Goal: Task Accomplishment & Management: Manage account settings

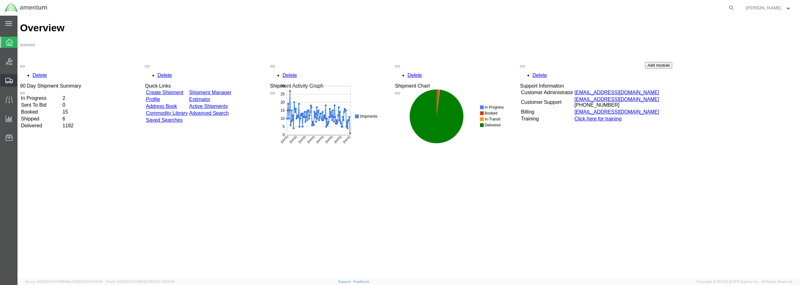
click at [0, 0] on span "Create from Template" at bounding box center [0, 0] width 0 height 0
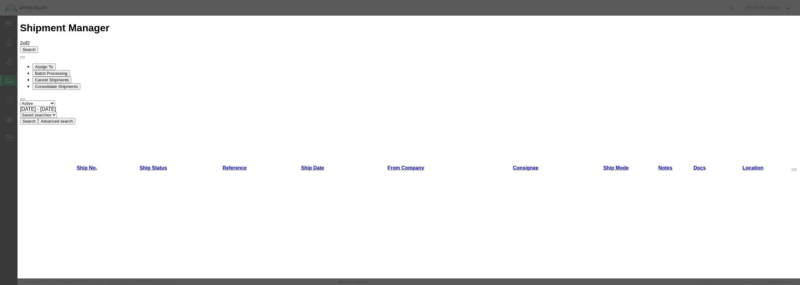
scroll to position [370, 0]
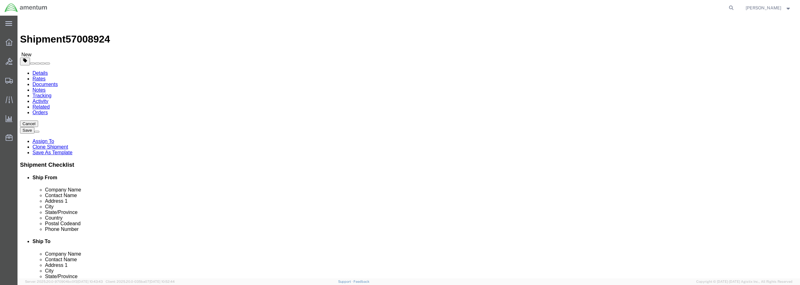
select select "49949"
select select
type input "emi"
select select "49931"
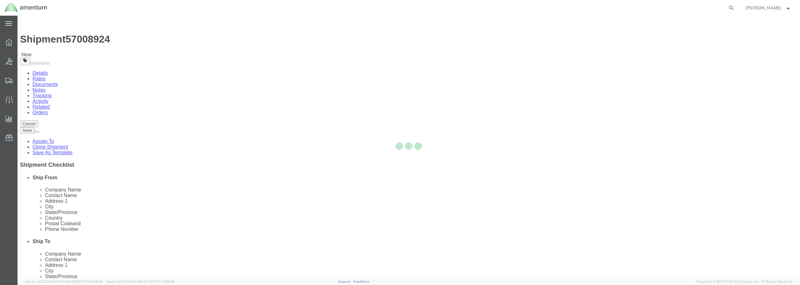
type input "Amentum Services, Inc"
type input "[PERSON_NAME]"
type input "29390 Customs Rd"
type input "Bldg 240, [GEOGRAPHIC_DATA]"
type input "HOMESTEAD"
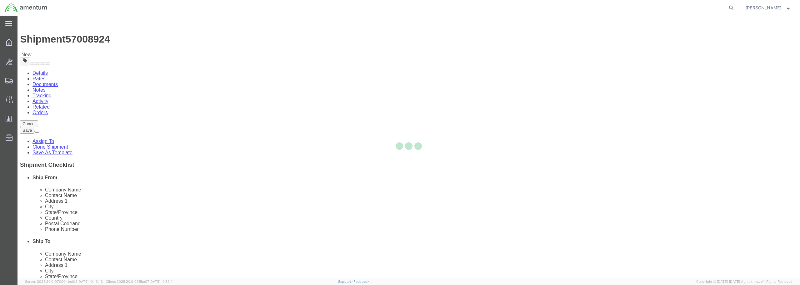
type input "33039"
type input "[PHONE_NUMBER]"
type input "324"
type input "[PERSON_NAME][EMAIL_ADDRESS][PERSON_NAME][DOMAIN_NAME]"
checkbox input "true"
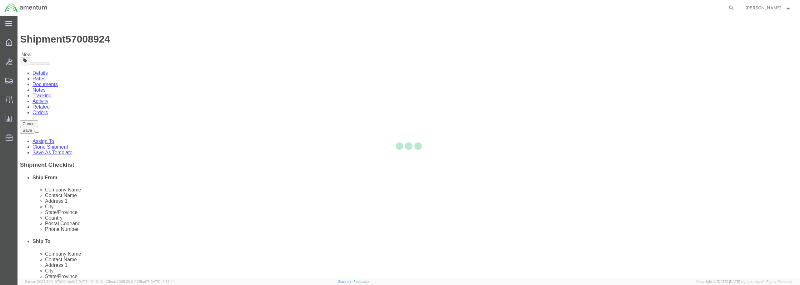
select select "FL"
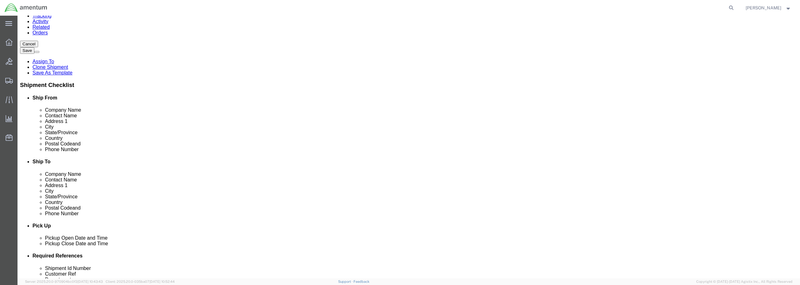
scroll to position [125, 0]
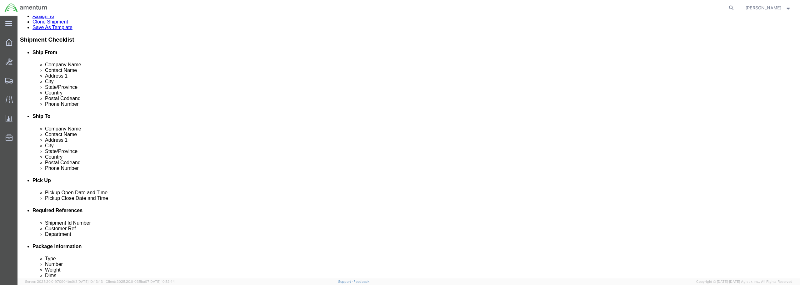
click link "Save As Template"
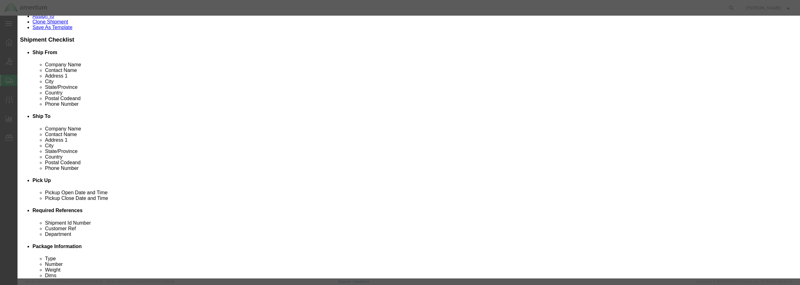
click input "text"
type input "EMI-[PERSON_NAME]"
click button "Save"
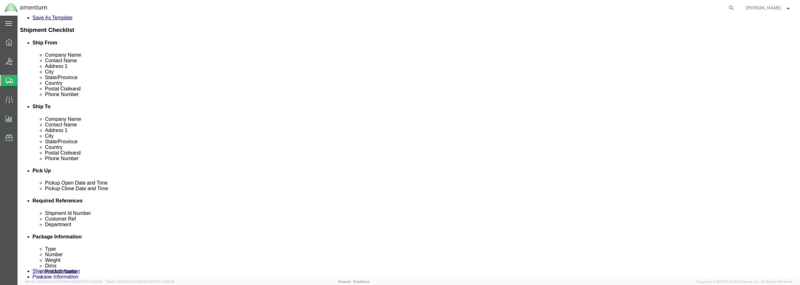
scroll to position [156, 0]
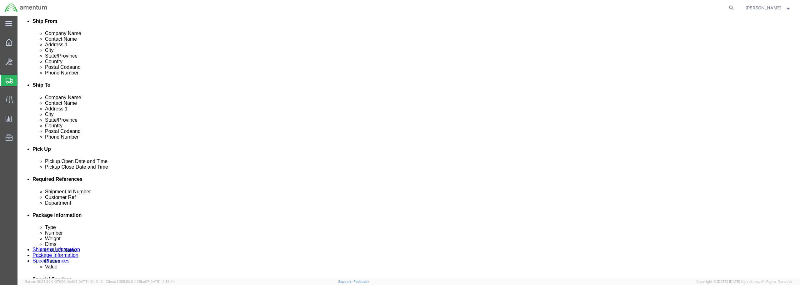
click div "[DATE] 8:44 AM"
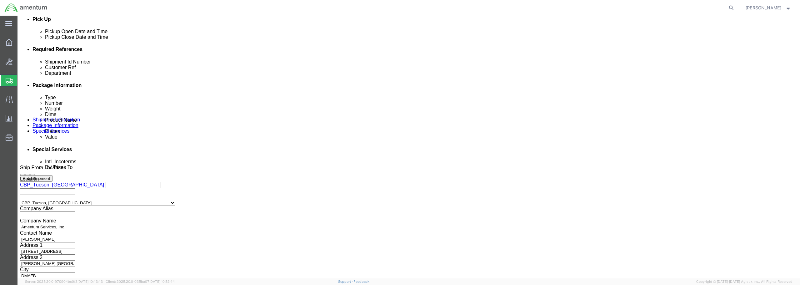
type input "9:44 AM"
click button "Apply"
click input "text"
drag, startPoint x: 384, startPoint y: 98, endPoint x: 307, endPoint y: 103, distance: 77.0
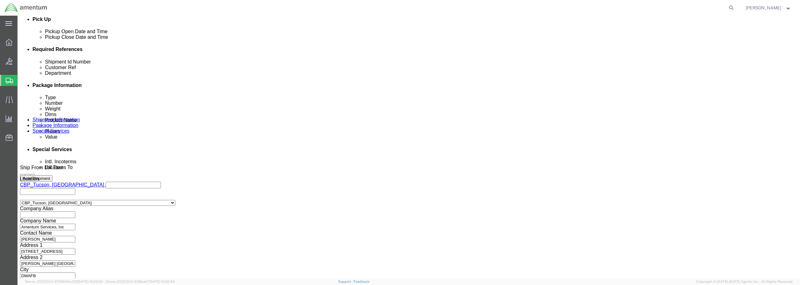
click div "Shipment Id Number DISK FOR FEDLOG UPDATES"
type input "DISK FOR FEDLOG UPDATES"
click div "Shipping Mode (Optional)"
paste input "DISK FOR FEDLOG UPDATES"
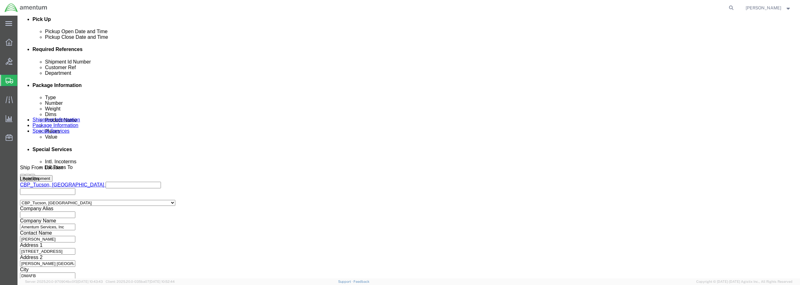
type input "DISK FOR FEDLOG UPDATES"
click button "Continue"
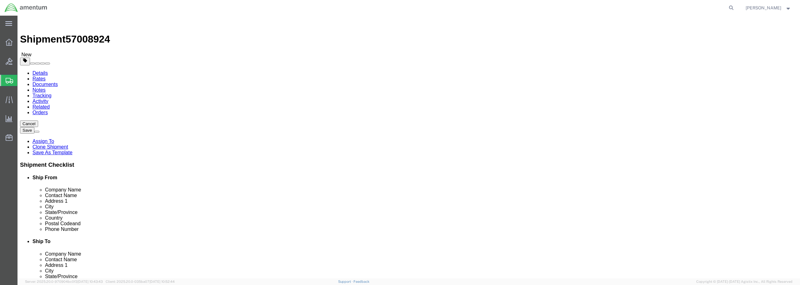
click select "Select BCK Boxes Bale(s) Basket(s) Bolt(s) Bottle(s) Buckets Bulk Bundle(s) Can…"
select select "ENV"
click select "Select BCK Boxes Bale(s) Basket(s) Bolt(s) Bottle(s) Buckets Bulk Bundle(s) Can…"
type input "9.50"
type input "12.50"
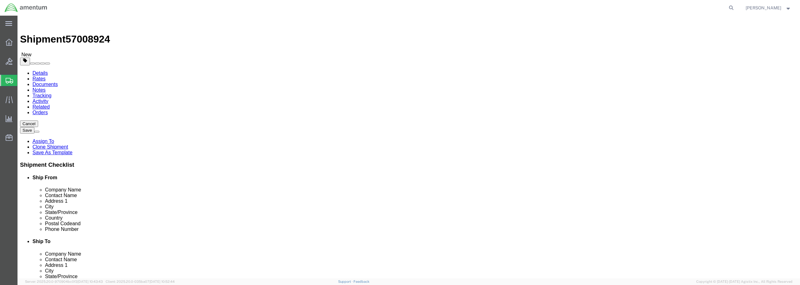
type input "0.25"
type input "1"
click input "1"
click link "Add Content"
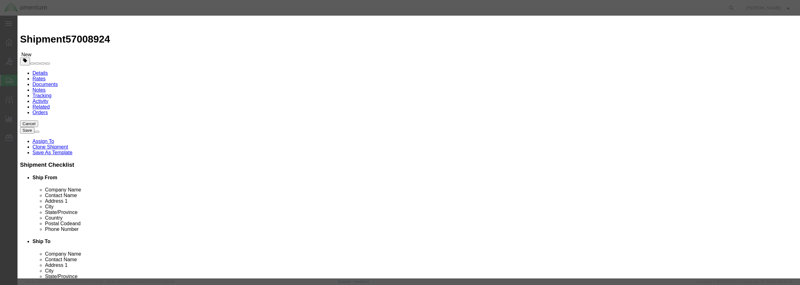
paste input "DISK FOR FEDLOG UPDATES"
type input "DISK FOR FEDLOG UPDATES"
drag, startPoint x: 291, startPoint y: 60, endPoint x: 270, endPoint y: 59, distance: 20.7
click div "Pieces 0 Select Bag Barrels 100Board Feet Bottle Box Blister Pack Carats Can Ca…"
type input "1"
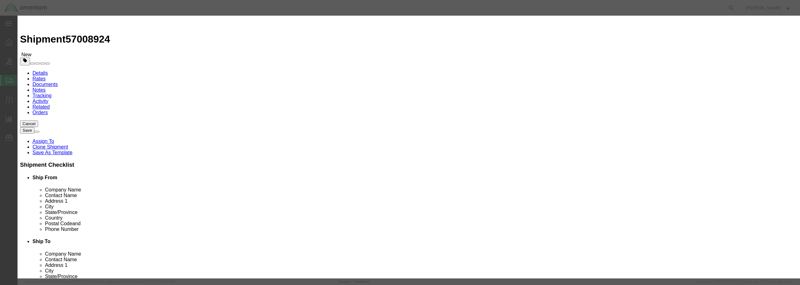
click input "text"
type input "25.00"
click select "Select 50 55 60 65 70 85 92.5 100 125 175 250 300 400"
select select "50"
click select "Select 50 55 60 65 70 85 92.5 100 125 175 250 300 400"
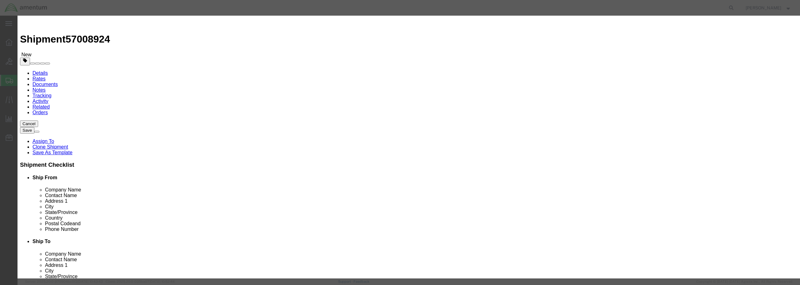
click button "Save & Close"
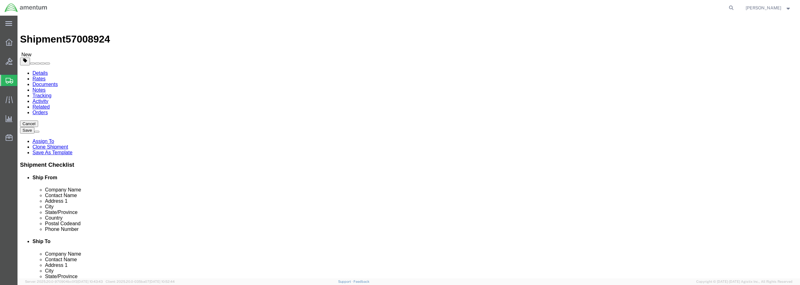
click button "Rate Shipment"
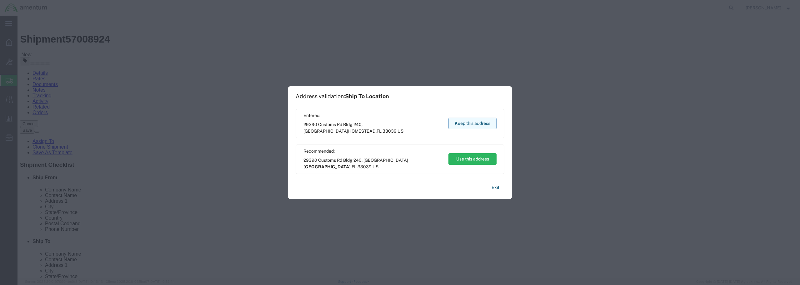
click at [470, 124] on button "Keep this address" at bounding box center [473, 124] width 48 height 12
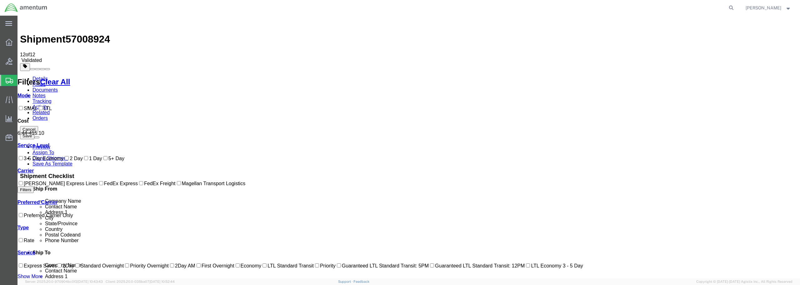
checkbox input "true"
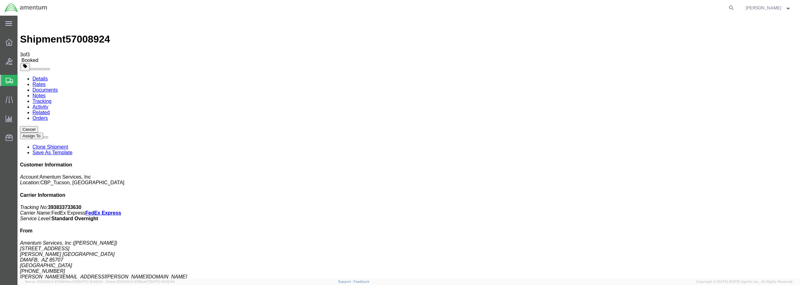
click at [0, 0] on span "Create from Template" at bounding box center [0, 0] width 0 height 0
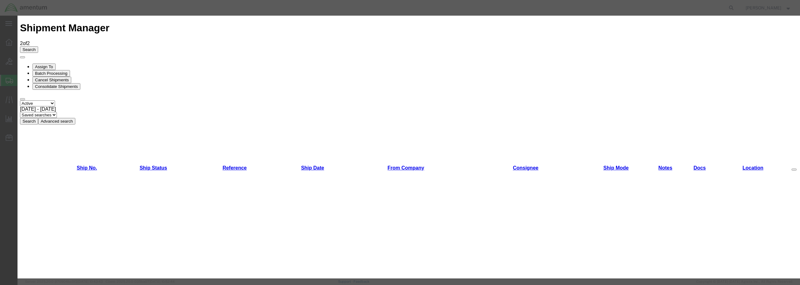
scroll to position [376, 0]
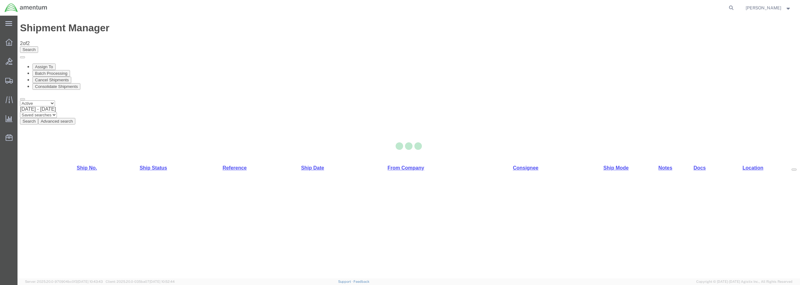
select select "49949"
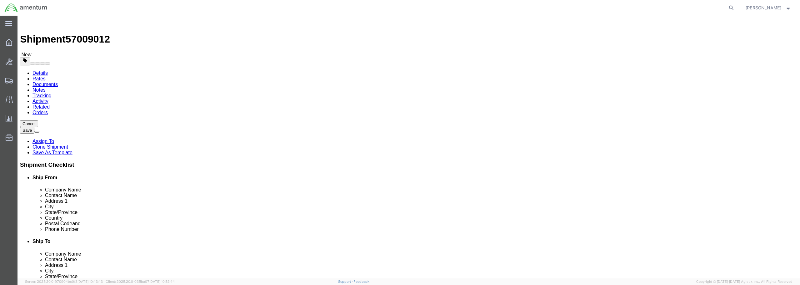
type input "NCR"
select select "49925"
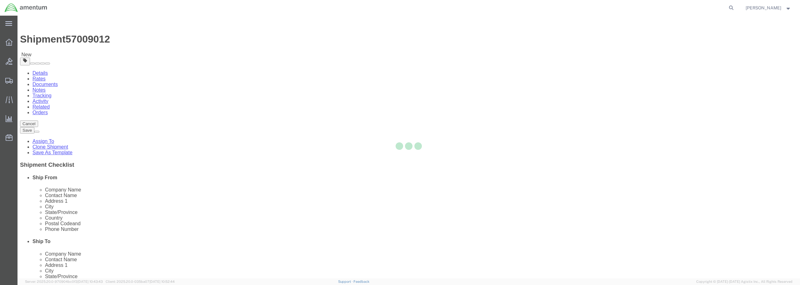
type input "20110"
type input "[PHONE_NUMBER]"
type input "236"
type input "[PERSON_NAME][EMAIL_ADDRESS][PERSON_NAME][DOMAIN_NAME]"
checkbox input "true"
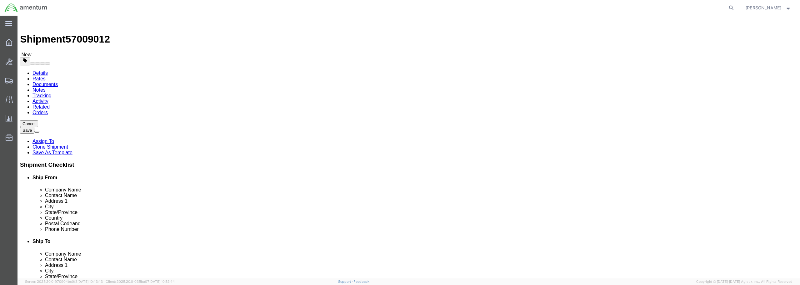
select select "VA"
click button "Save"
click link "Save As Template"
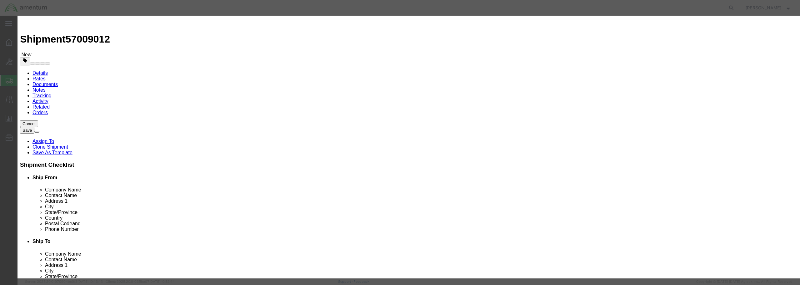
click input "text"
type input "NCR-[PERSON_NAME]"
click button "Save"
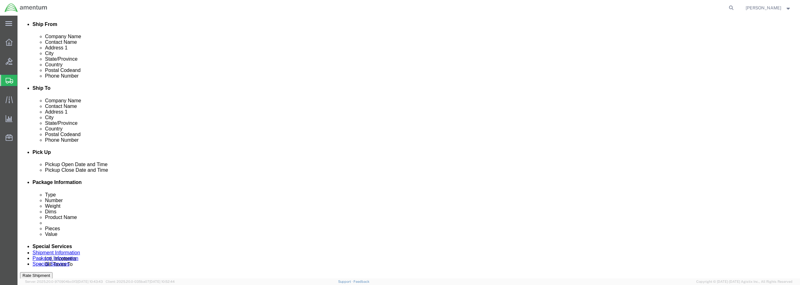
scroll to position [188, 0]
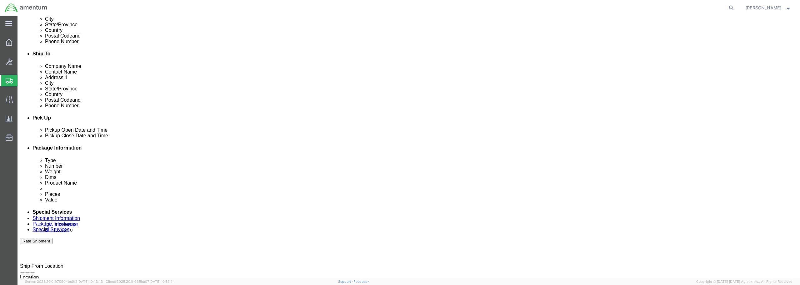
click div "[DATE] 8:51 AM"
type input "9:51 AM"
click button "Apply"
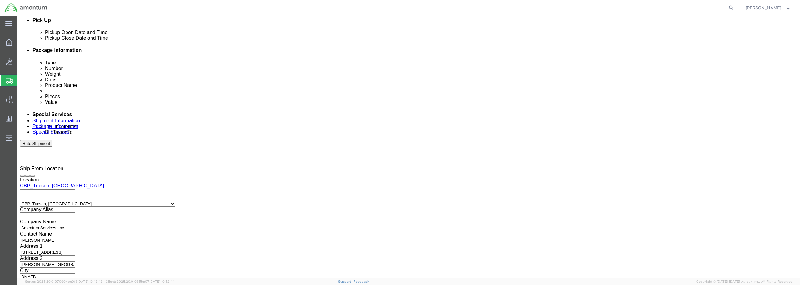
scroll to position [286, 0]
click button "Continue"
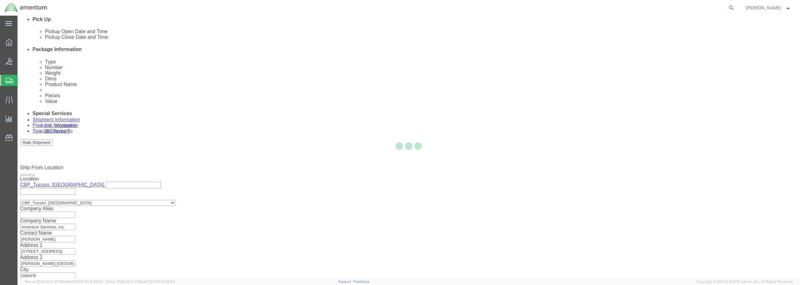
scroll to position [0, 0]
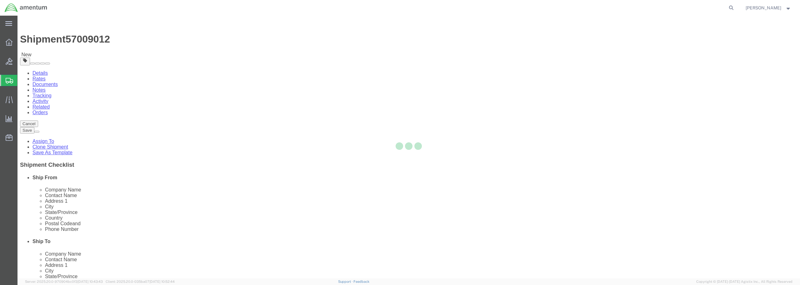
select select "CBOX"
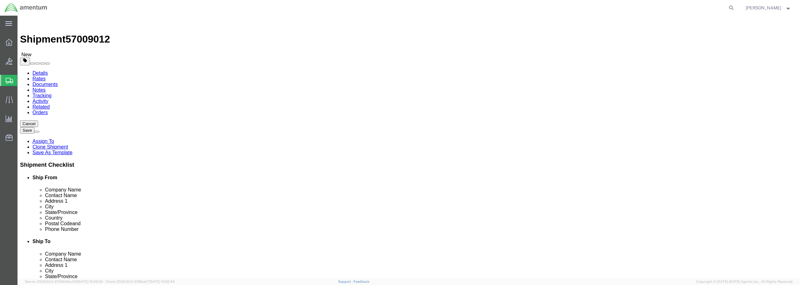
click link "Details"
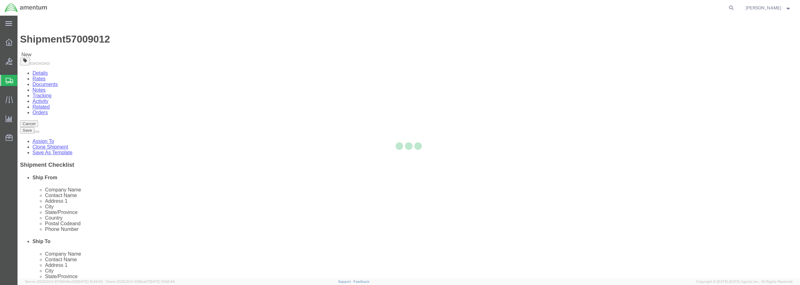
select select "49949"
select select "49925"
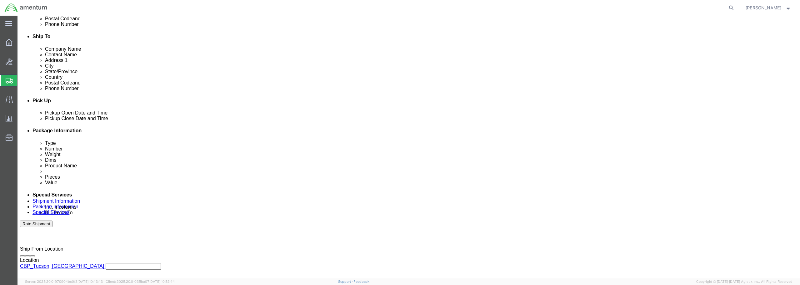
scroll to position [219, 0]
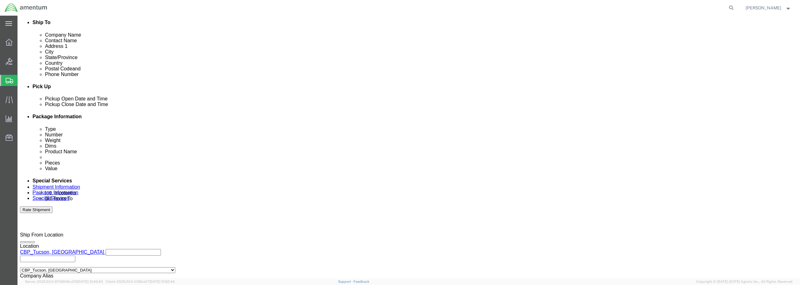
paste input "DISK FOR FEDLOG UPDATES"
type input "DISK FOR FEDLOG UPDATES"
paste input "DISK FOR FEDLOG UPDATES"
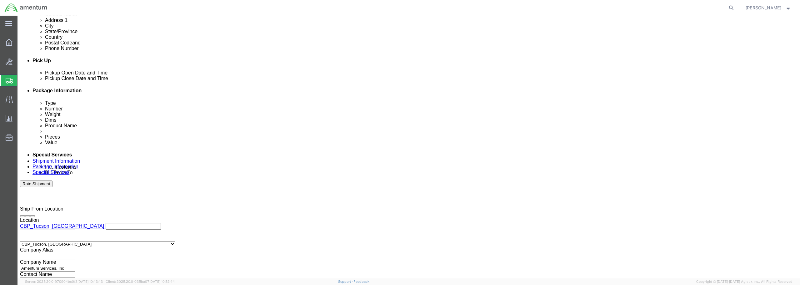
scroll to position [286, 0]
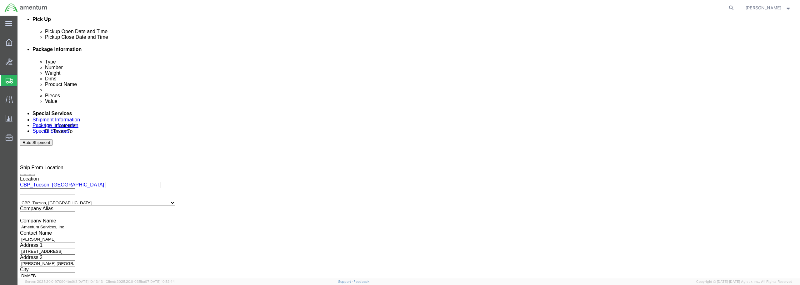
type input "DISK FOR FEDLOG UPDATES"
click button "Continue"
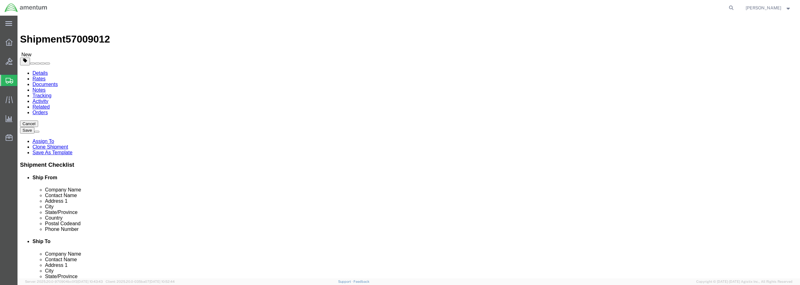
click select "Select BCK Boxes Bale(s) Basket(s) Bolt(s) Bottle(s) Buckets Bulk Bundle(s) Can…"
select select "ENV"
click select "Select BCK Boxes Bale(s) Basket(s) Bolt(s) Bottle(s) Buckets Bulk Bundle(s) Can…"
type input "9.50"
type input "12.50"
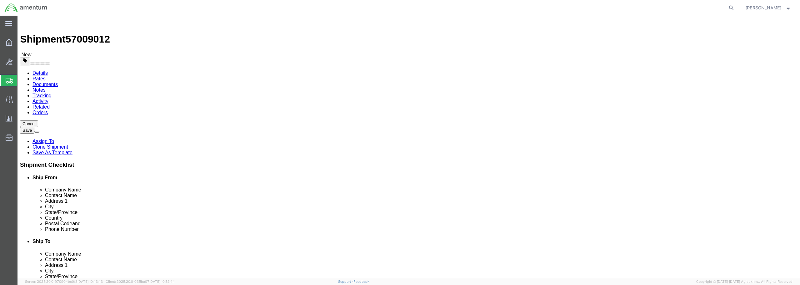
type input "0.25"
type input "1"
click link "Add Content"
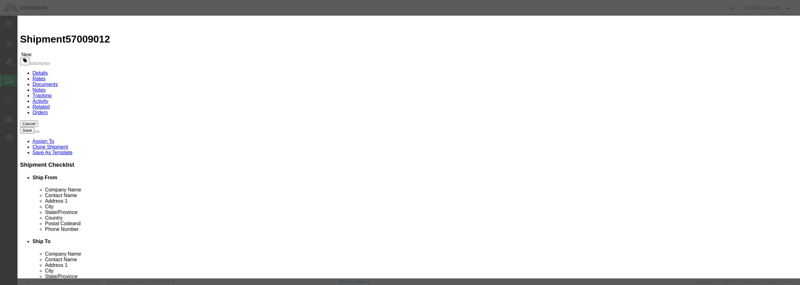
paste input "DISK FOR FEDLOG UPDATES"
type input "DISK FOR FEDLOG UPDATES"
drag, startPoint x: 289, startPoint y: 59, endPoint x: 277, endPoint y: 59, distance: 12.5
click div "Pieces 0 Select Bag Barrels 100Board Feet Bottle Box Blister Pack Carats Can Ca…"
type input "1"
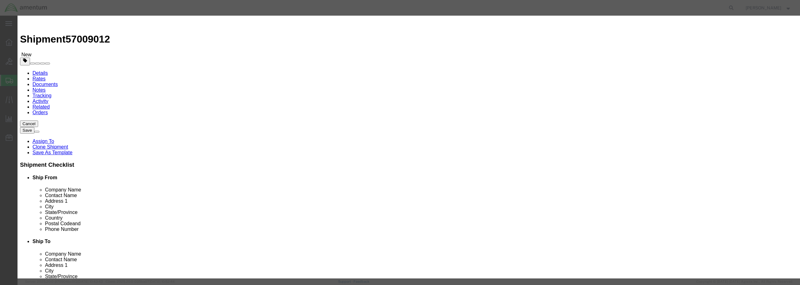
click input "text"
type input "25.00"
click select "Select 50 55 60 65 70 85 92.5 100 125 175 250 300 400"
select select "50"
click select "Select 50 55 60 65 70 85 92.5 100 125 175 250 300 400"
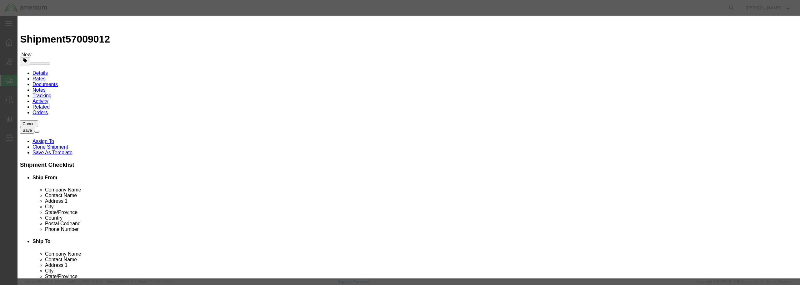
click button "Save & Close"
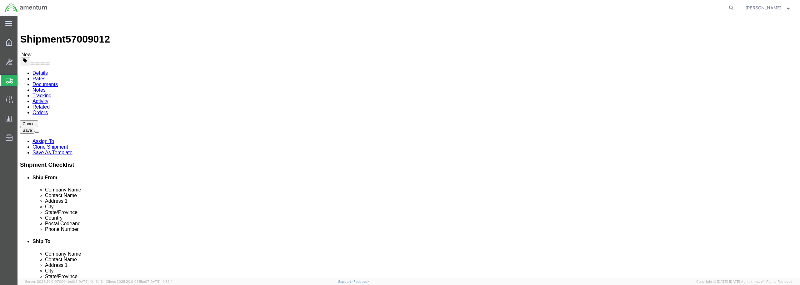
click button "Rate Shipment"
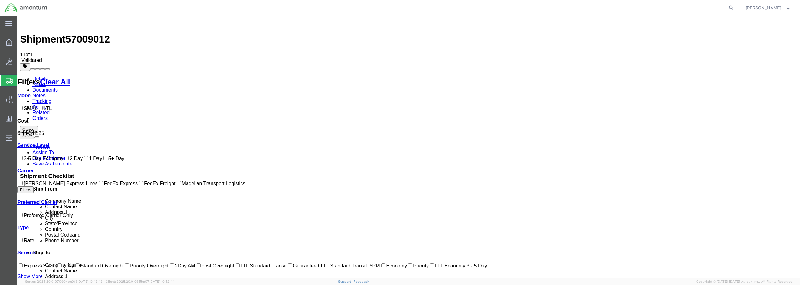
checkbox input "true"
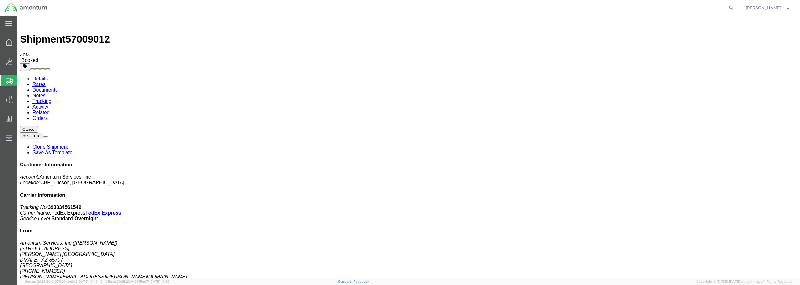
click at [0, 0] on span "Create from Template" at bounding box center [0, 0] width 0 height 0
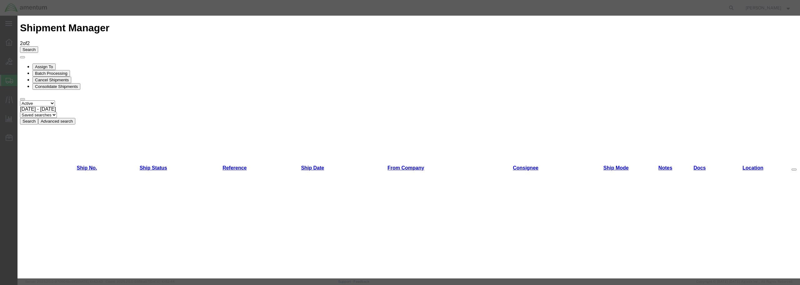
scroll to position [383, 0]
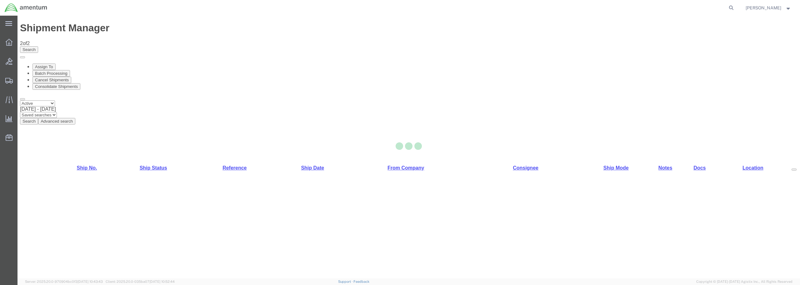
select select "49949"
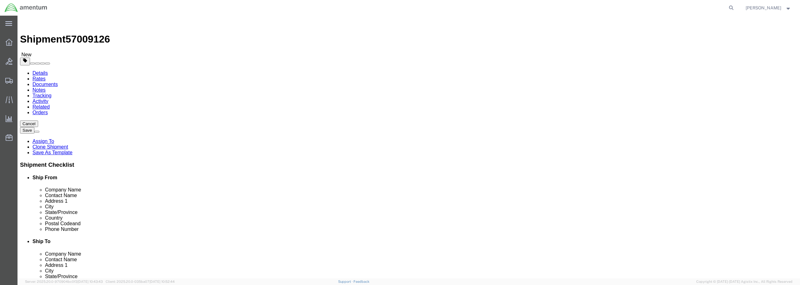
click input "text"
type input "AMENTUM"
click p "- Amentum - ([PERSON_NAME]) Bldg. 71006 Blacksheep Run, [GEOGRAPHIC_DATA][PERSO…"
type input "42223"
select select "KY"
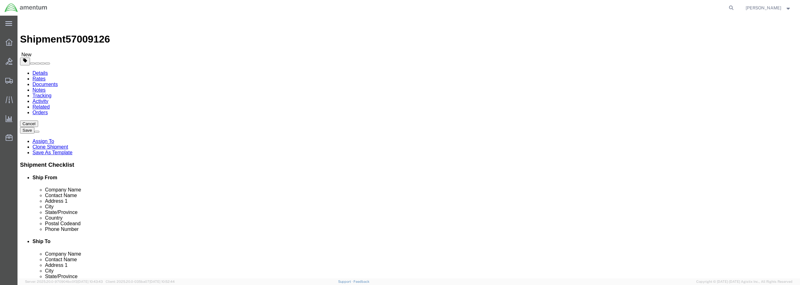
type input "Amentum"
click input "text"
drag, startPoint x: 476, startPoint y: 130, endPoint x: 443, endPoint y: 133, distance: 32.9
click div
type input "[PERSON_NAME]"
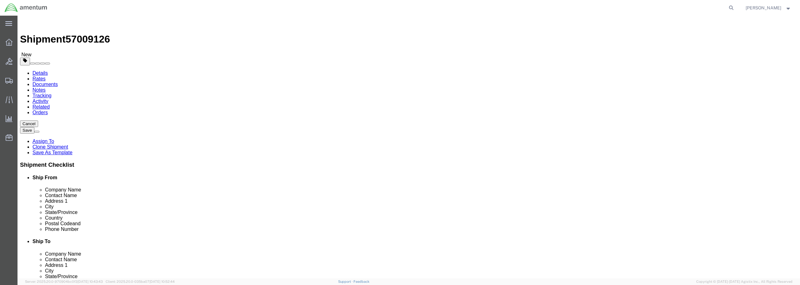
click div "Location Select Select My Profile Location [PHONE_NUMBER] [PHONE_NUMBER] [PHONE…"
drag, startPoint x: 509, startPoint y: 141, endPoint x: 443, endPoint y: 139, distance: 66.0
click div
type input "[STREET_ADDRESS]"
drag, startPoint x: 483, startPoint y: 166, endPoint x: 431, endPoint y: 161, distance: 51.8
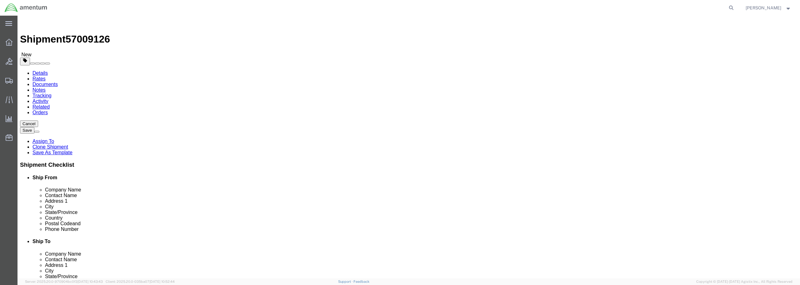
click div "City"
type input "[GEOGRAPHIC_DATA]"
click p "- Scientific Research Corporation (SRC) - ([PERSON_NAME]) [STREET_ADDRESS]"
type input "32043"
select select "FL"
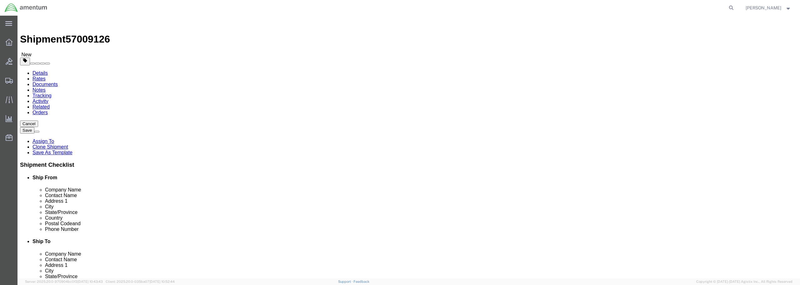
type input "[GEOGRAPHIC_DATA]"
drag, startPoint x: 467, startPoint y: 212, endPoint x: 444, endPoint y: 214, distance: 23.2
click div
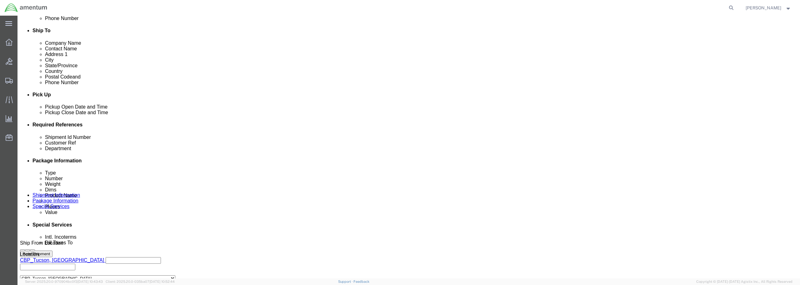
scroll to position [219, 0]
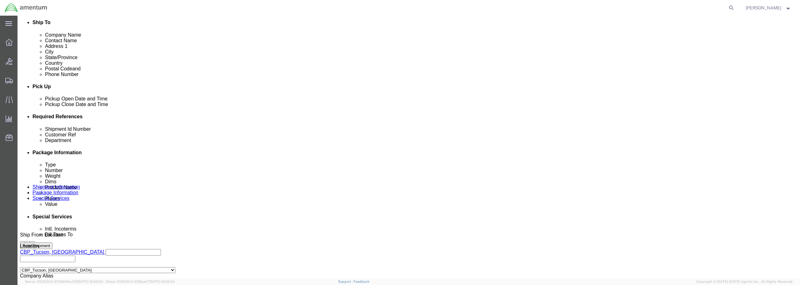
type input "[PHONE_NUMBER]"
click div "[DATE] 9:13 AM"
type input "10:13 AM"
click button "Apply"
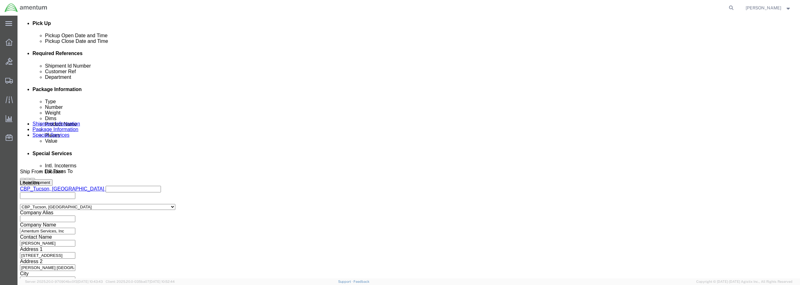
scroll to position [286, 0]
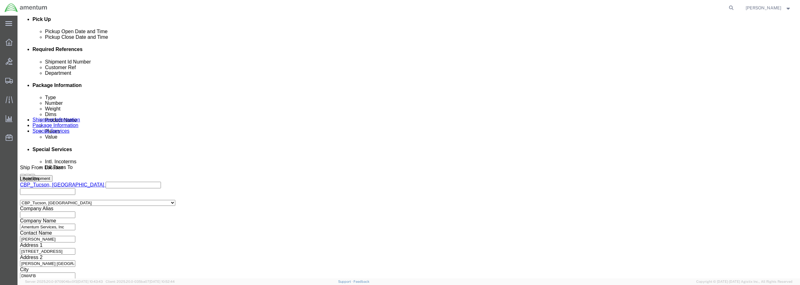
paste input "DISK FOR FEDLOG UPDATES"
type input "DISK FOR FEDLOG UPDATES"
paste input "DISK FOR FEDLOG UPDATES"
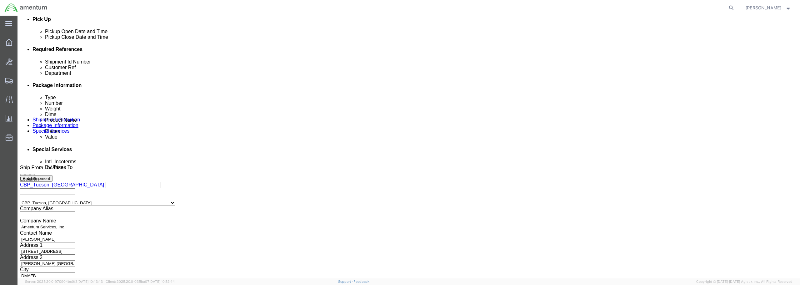
scroll to position [0, 8]
type input "DISK FOR FEDLOG UPDATES"
click button "Continue"
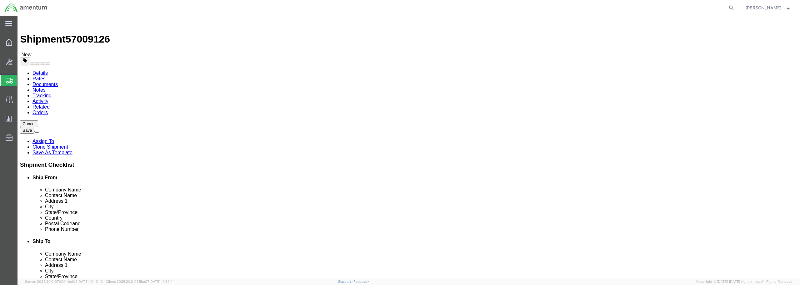
click select "Select BCK Boxes Bale(s) Basket(s) Bolt(s) Bottle(s) Buckets Bulk Bundle(s) Can…"
select select "ENV"
click select "Select BCK Boxes Bale(s) Basket(s) Bolt(s) Bottle(s) Buckets Bulk Bundle(s) Can…"
type input "9.50"
type input "12.50"
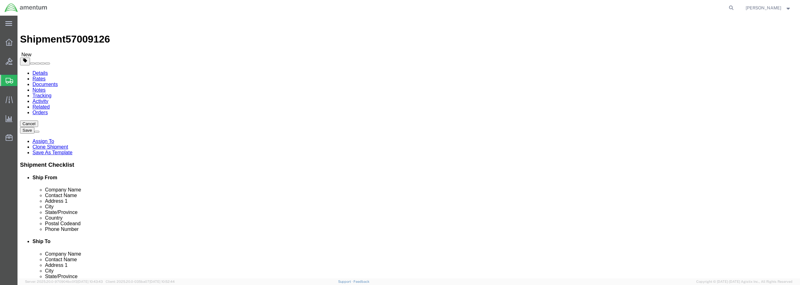
type input "0.25"
type input "1"
click link "Add Content"
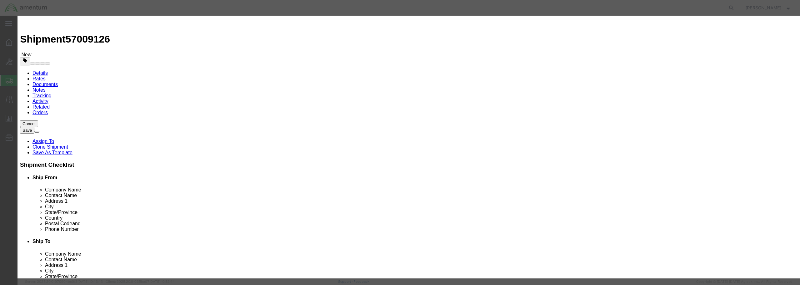
paste input "DISK FOR FEDLOG UPDATES"
type input "DISK FOR FEDLOG UPDATES"
drag, startPoint x: 292, startPoint y: 59, endPoint x: 275, endPoint y: 58, distance: 17.5
click div "Pieces 0 Select Bag Barrels 100Board Feet Bottle Box Blister Pack Carats Can Ca…"
type input "1"
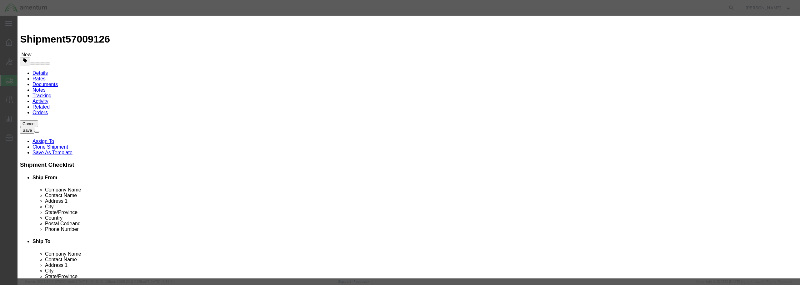
click input "text"
type input "25.00"
click select "Select 50 55 60 65 70 85 92.5 100 125 175 250 300 400"
select select "50"
click select "Select 50 55 60 65 70 85 92.5 100 125 175 250 300 400"
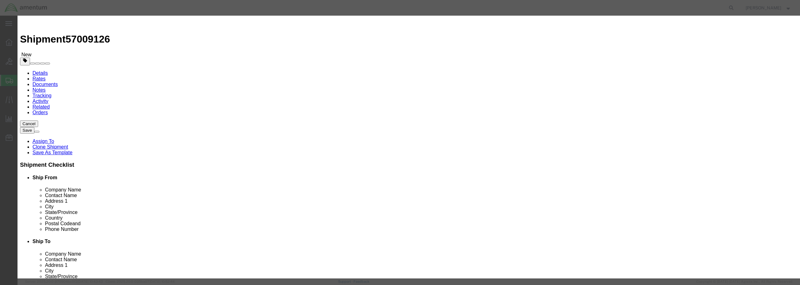
click button "Save & Close"
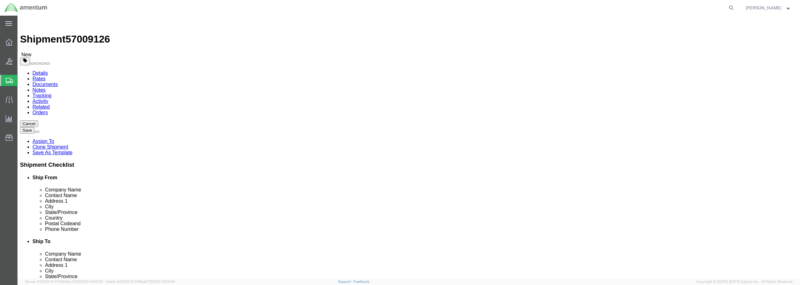
click button "Rate Shipment"
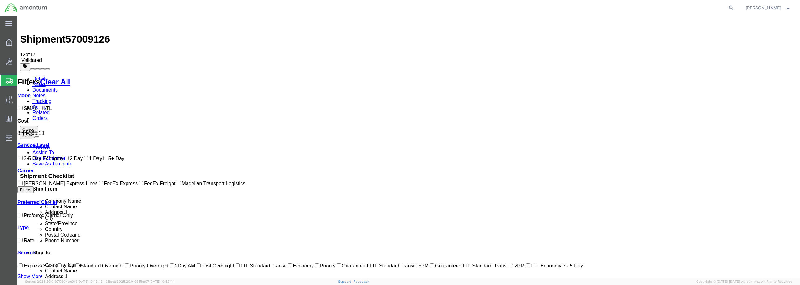
checkbox input "true"
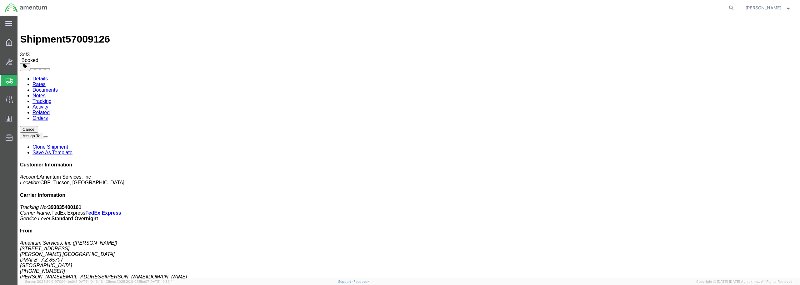
click at [38, 126] on button "Cancel" at bounding box center [29, 129] width 18 height 7
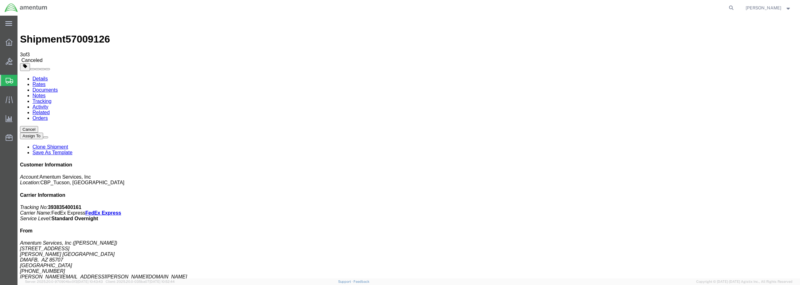
click div
click link "Clone Shipment"
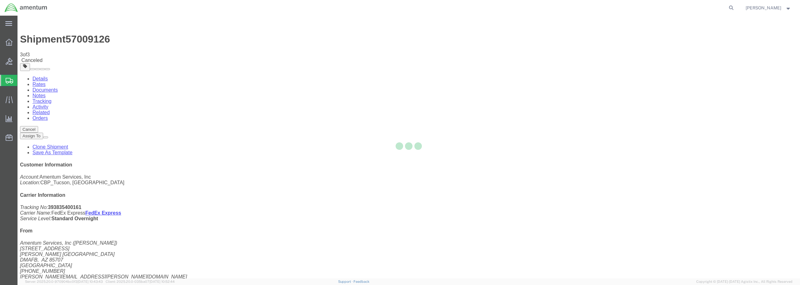
select select "49949"
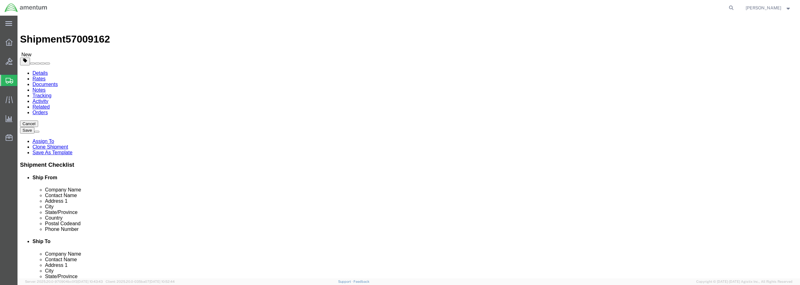
drag, startPoint x: 526, startPoint y: 117, endPoint x: 440, endPoint y: 118, distance: 86.0
click div "Company Name Scientific Research Corporation (SRC)"
type input "AMENTUM"
click div "ADDITIONAL INFORMATION"
drag, startPoint x: 492, startPoint y: 129, endPoint x: 442, endPoint y: 125, distance: 49.5
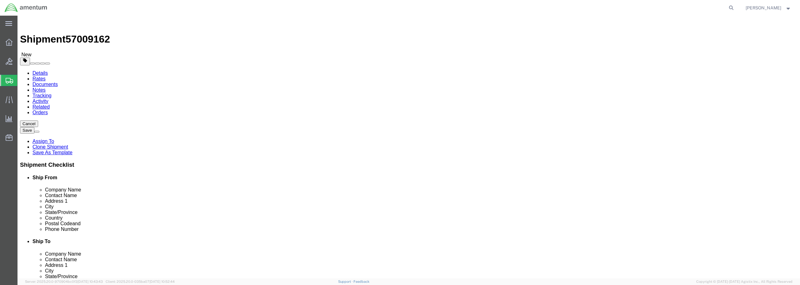
click div "[PERSON_NAME]"
type input "[PERSON_NAME]"
drag, startPoint x: 490, startPoint y: 140, endPoint x: 432, endPoint y: 143, distance: 57.6
click div "Address [STREET_ADDRESS]"
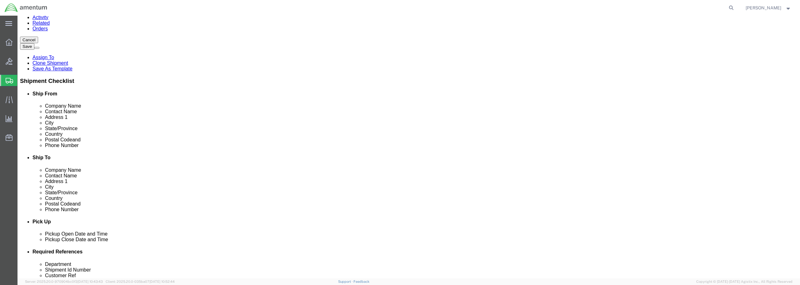
scroll to position [125, 0]
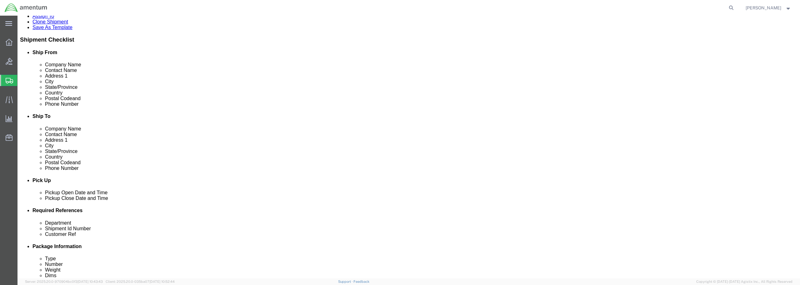
type input "[STREET_ADDRESS]"
click div "[DATE] 10:13 AM"
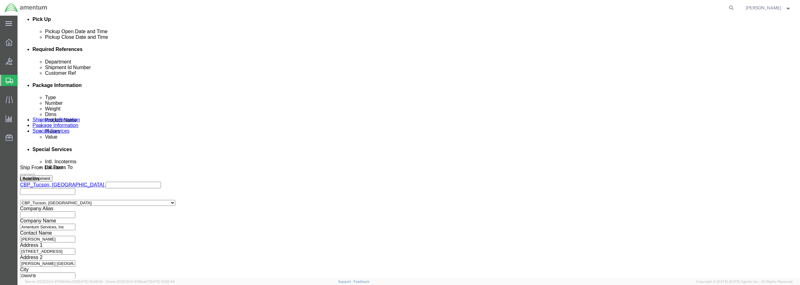
click button "Apply"
click button "Continue"
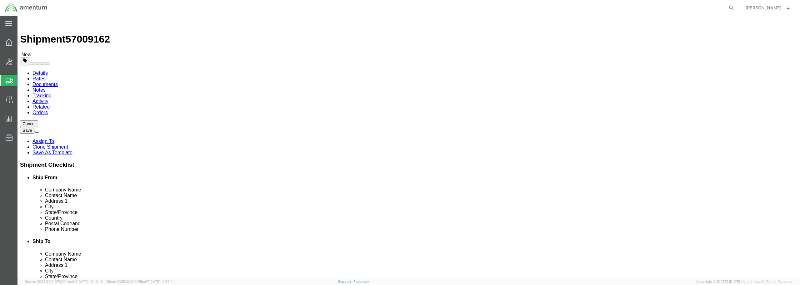
click link "Add Content"
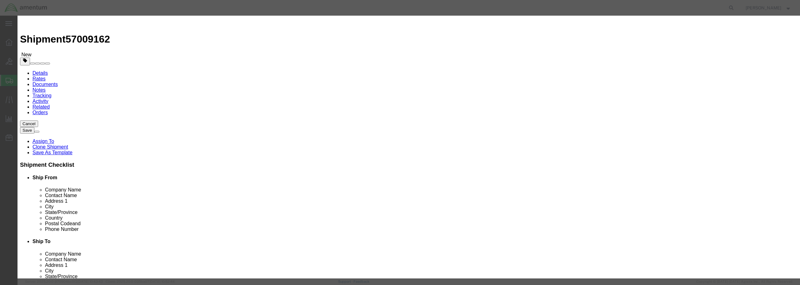
paste input "DISK FOR FEDLOG UPDATES"
type input "DISK FOR FEDLOG UPDATES"
drag, startPoint x: 288, startPoint y: 61, endPoint x: 275, endPoint y: 57, distance: 13.4
click div "Pieces 0 Select Bag Barrels 100Board Feet Bottle Box Blister Pack Carats Can Ca…"
type input "1"
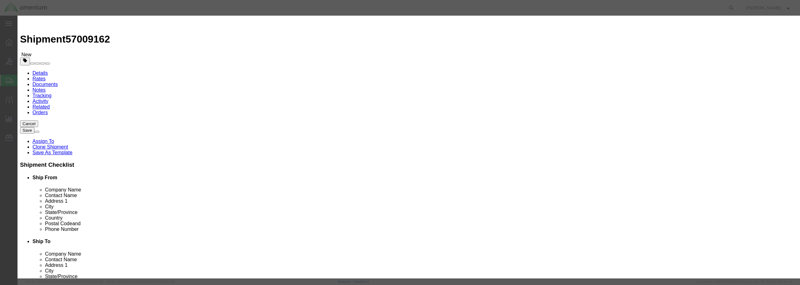
click input "text"
type input "25.00"
click select "Select 50 55 60 65 70 85 92.5 100 125 175 250 300 400"
select select "50"
click select "Select 50 55 60 65 70 85 92.5 100 125 175 250 300 400"
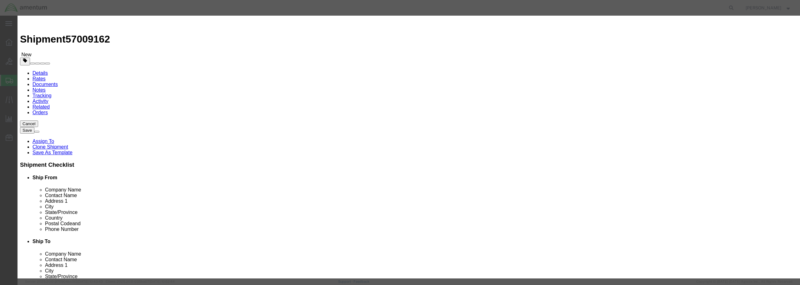
click button "Save & Close"
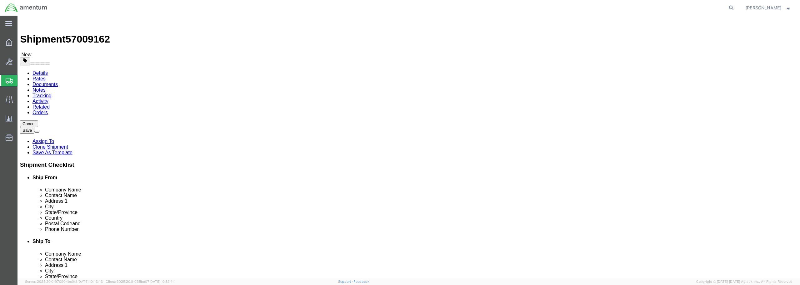
click button "Rate Shipment"
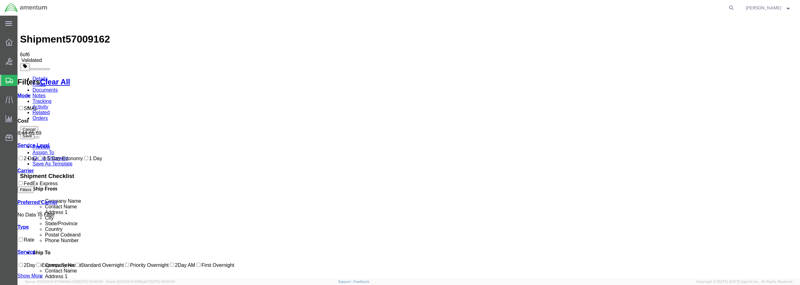
checkbox input "true"
